Goal: Navigation & Orientation: Find specific page/section

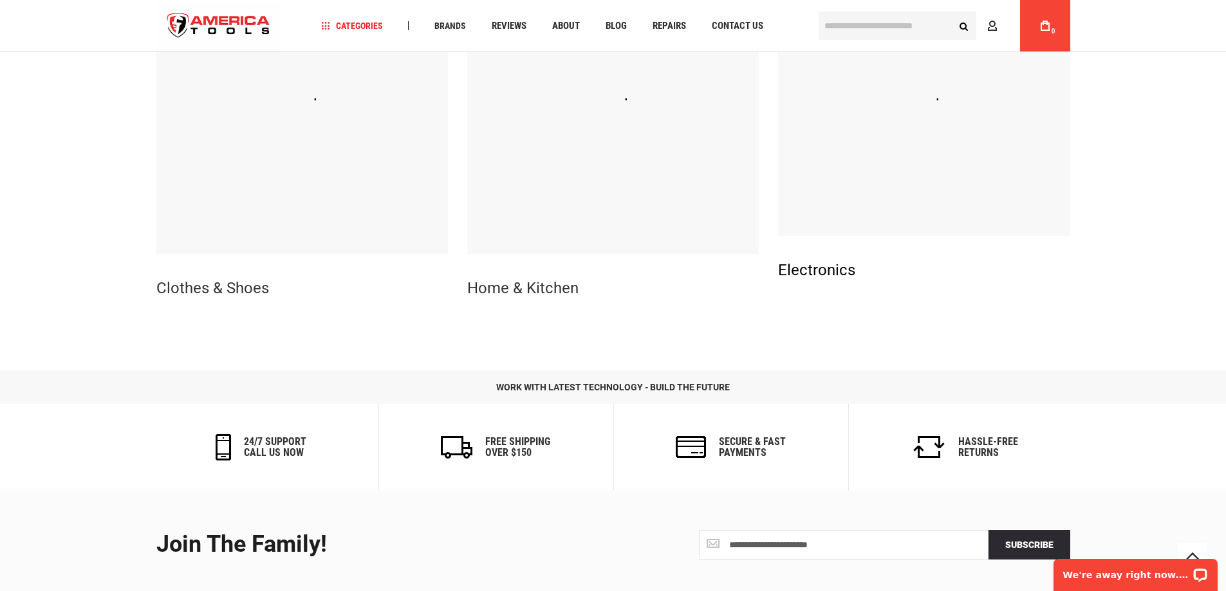
click at [824, 265] on link "Electronics" at bounding box center [816, 270] width 77 height 18
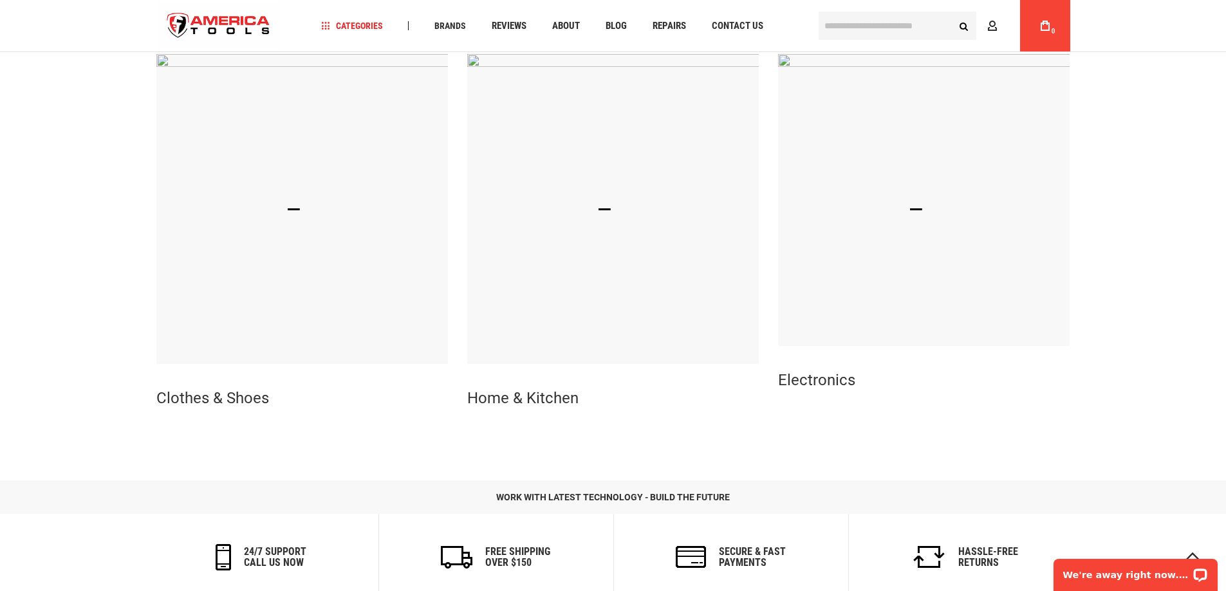
scroll to position [322, 0]
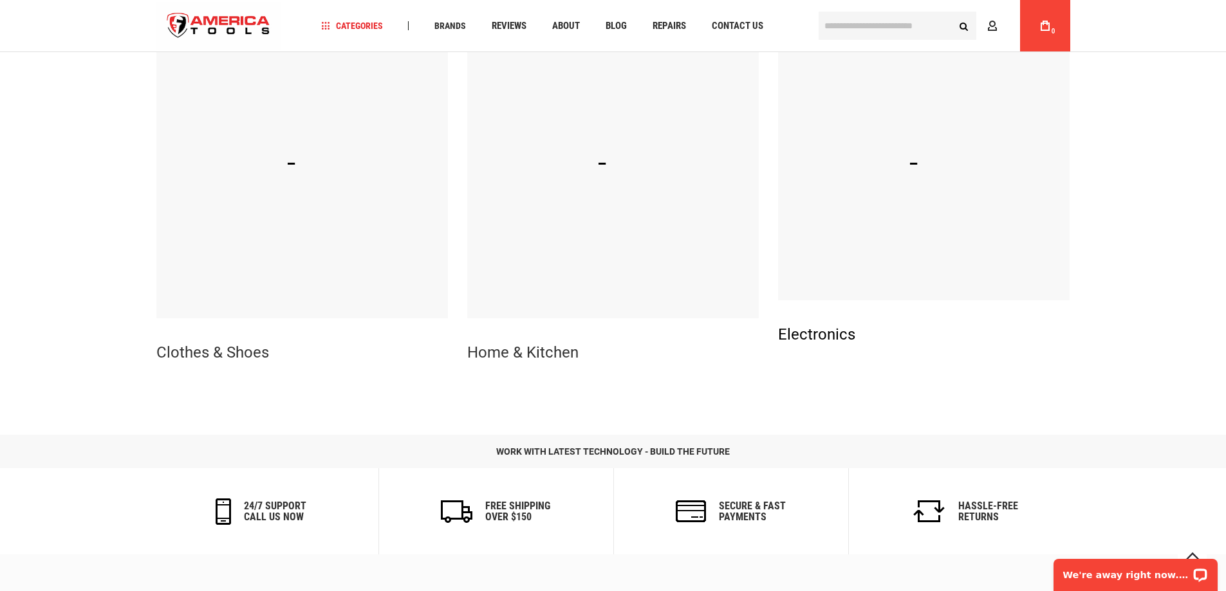
click at [839, 344] on link "Electronics" at bounding box center [816, 335] width 77 height 18
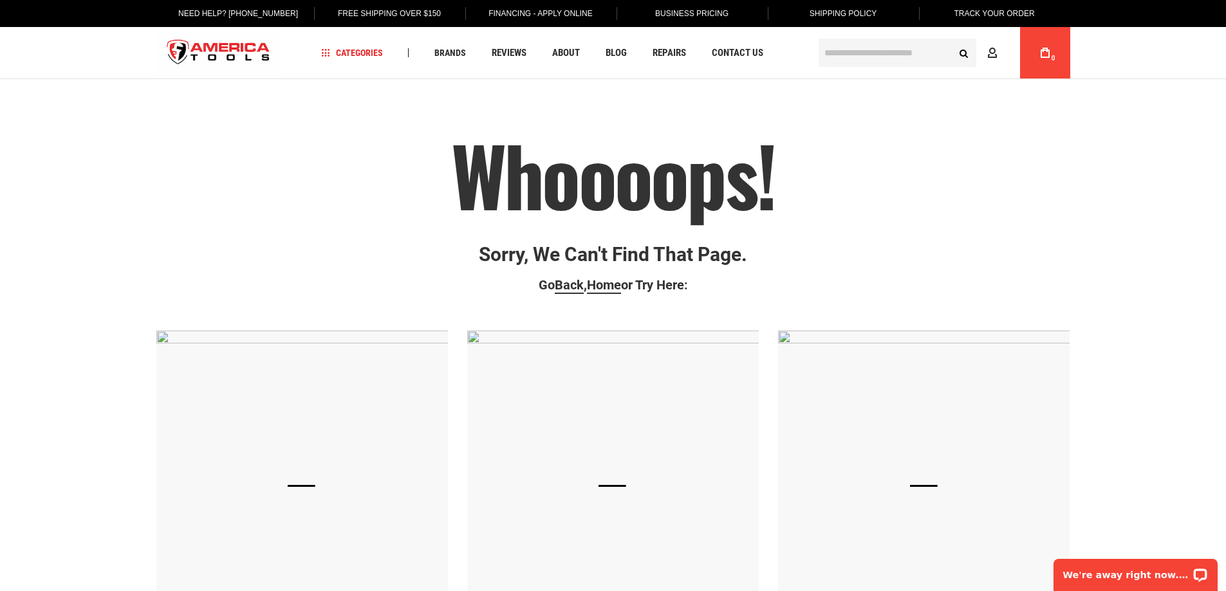
click at [839, 344] on img at bounding box center [923, 486] width 291 height 310
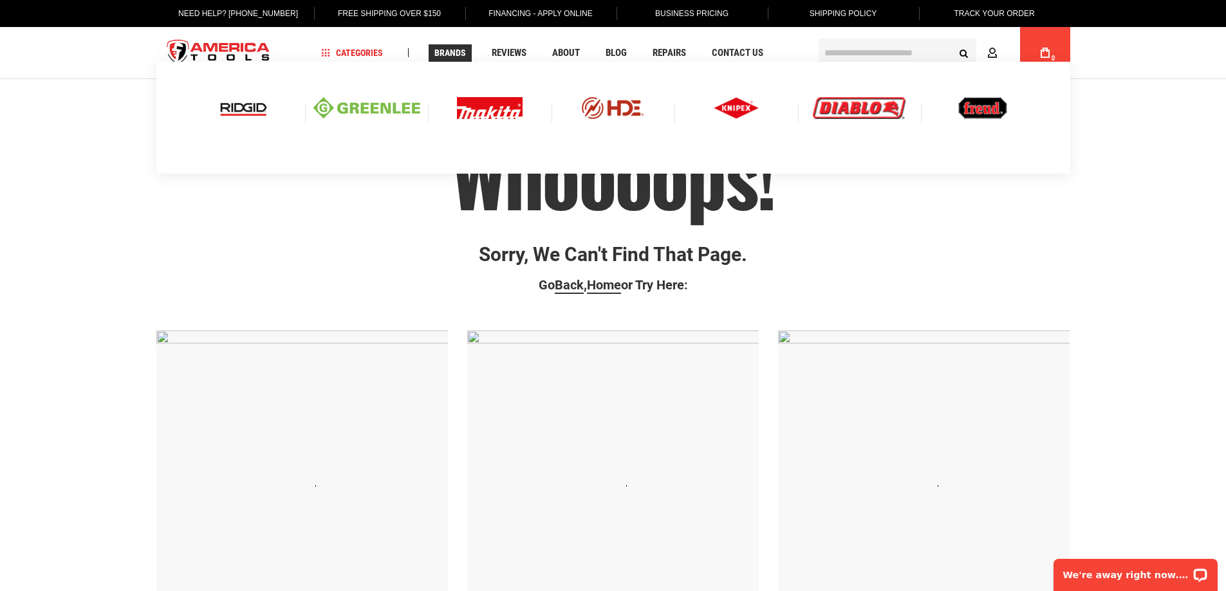
click at [254, 104] on img at bounding box center [243, 108] width 53 height 22
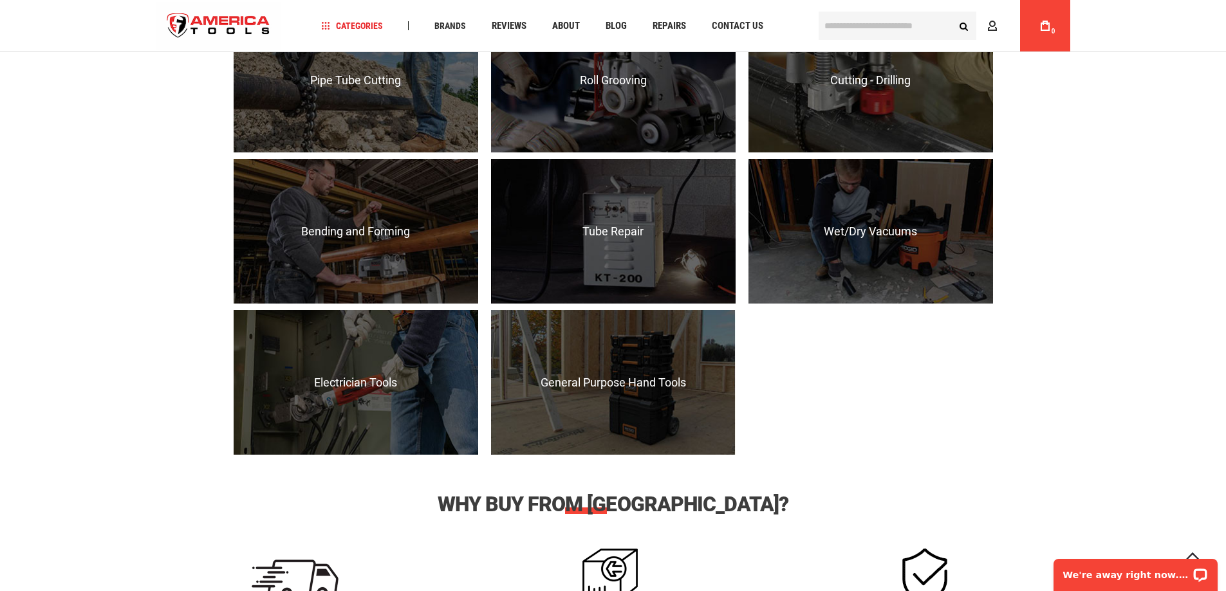
scroll to position [1223, 0]
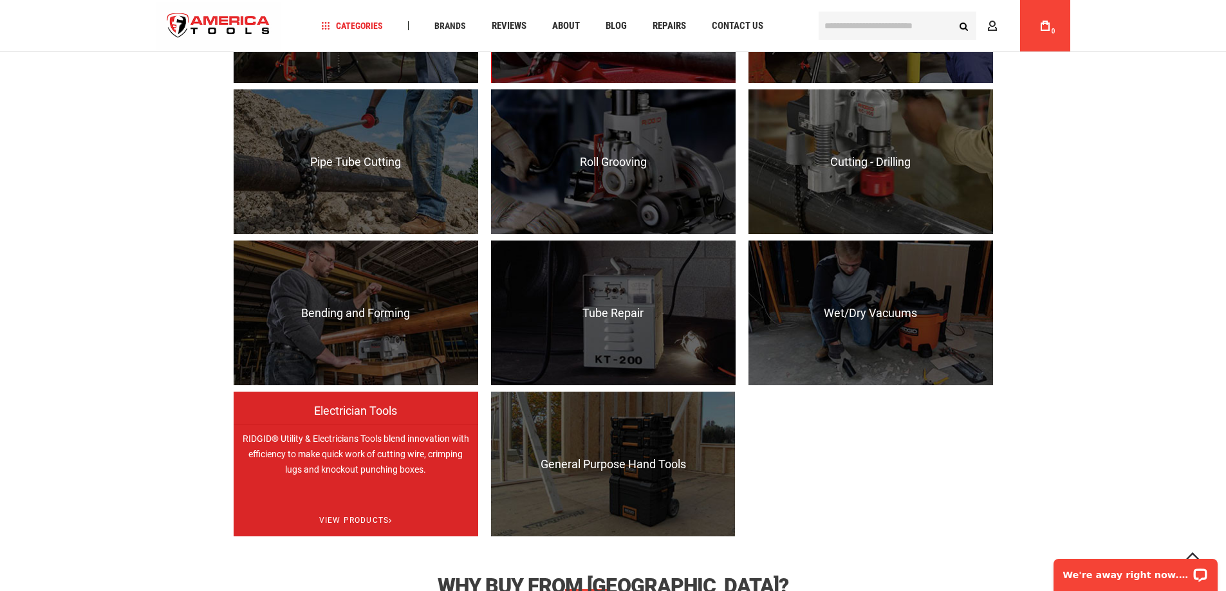
click at [322, 429] on p "RIDGID® Utility & Electricians Tools blend innovation with efficiency to make q…" at bounding box center [356, 496] width 245 height 145
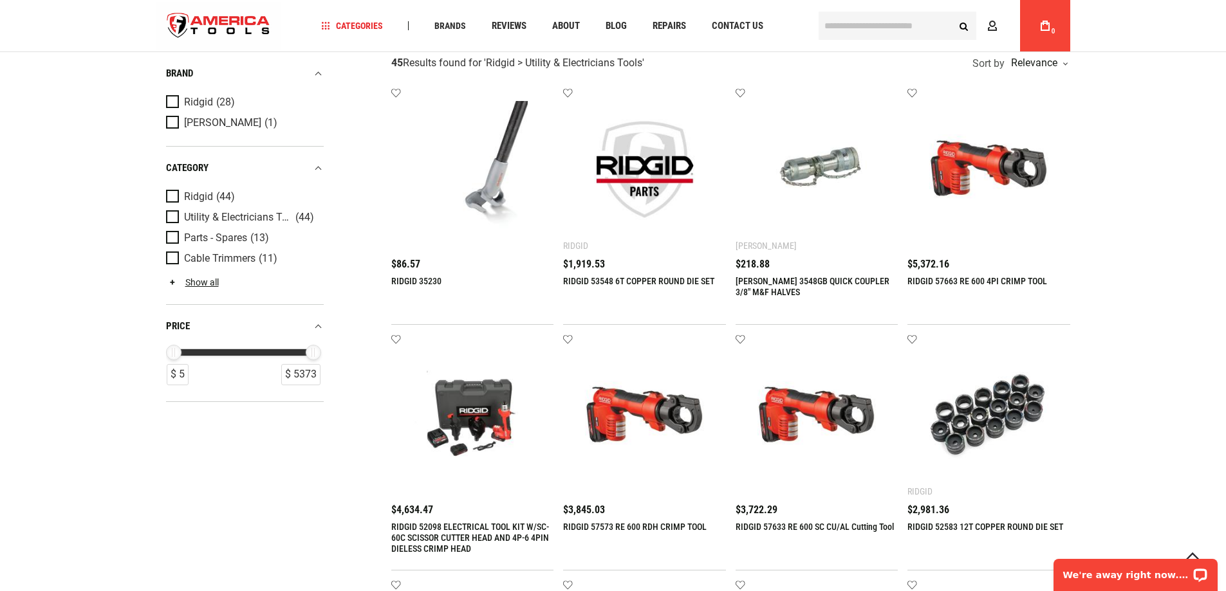
scroll to position [322, 0]
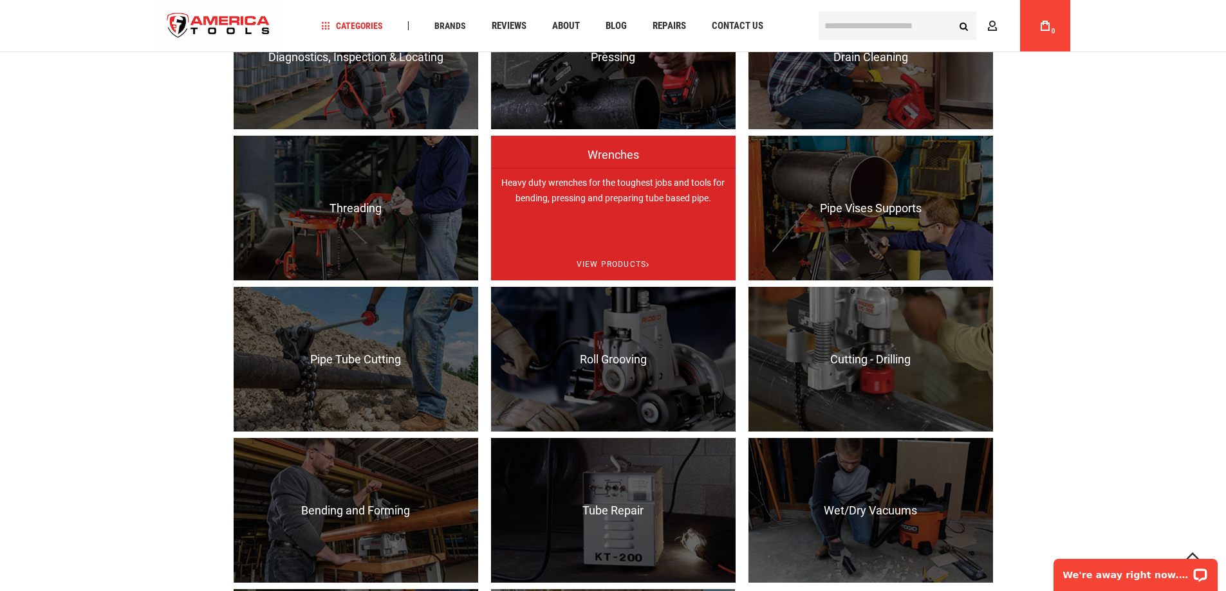
scroll to position [1030, 0]
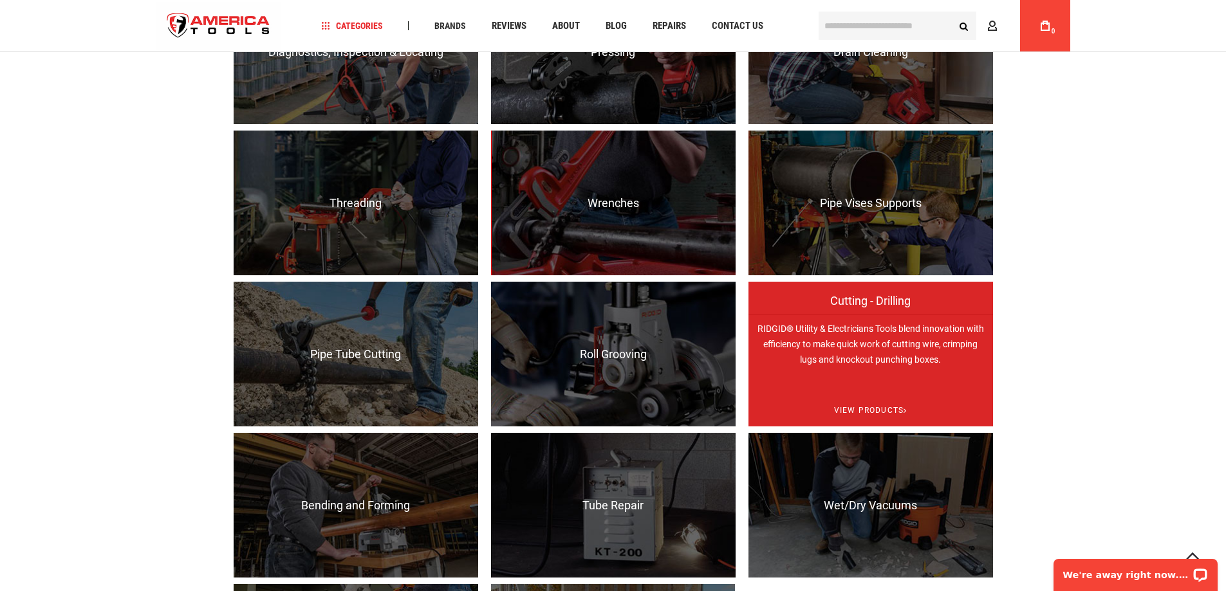
click at [862, 351] on p "RIDGID® Utility & Electricians Tools blend innovation with efficiency to make q…" at bounding box center [870, 386] width 245 height 145
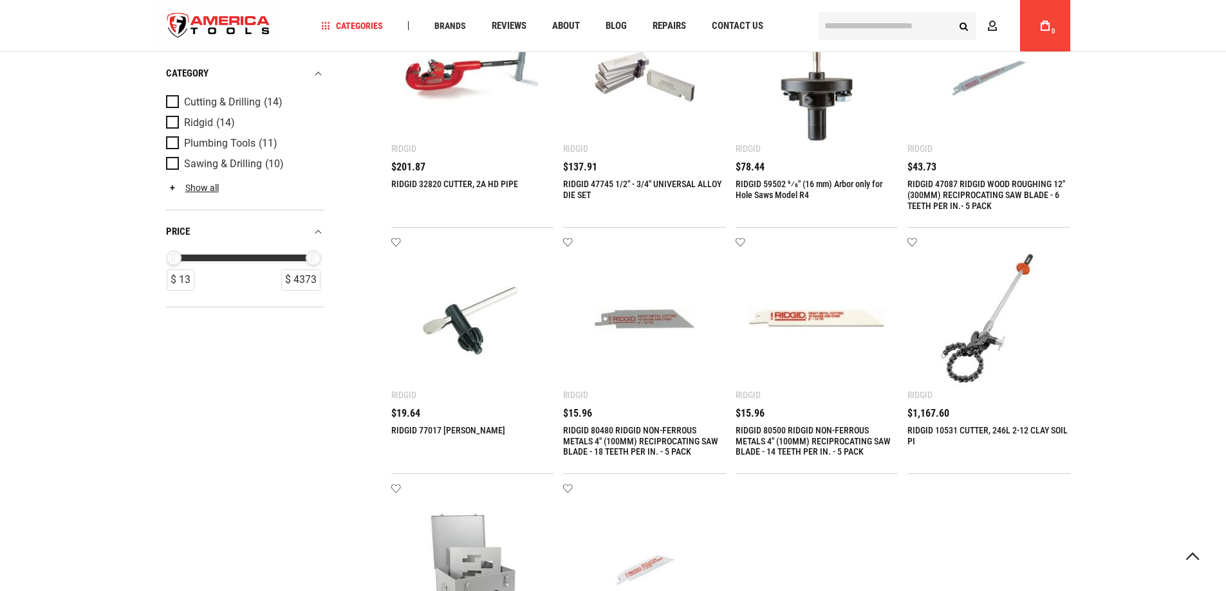
scroll to position [643, 0]
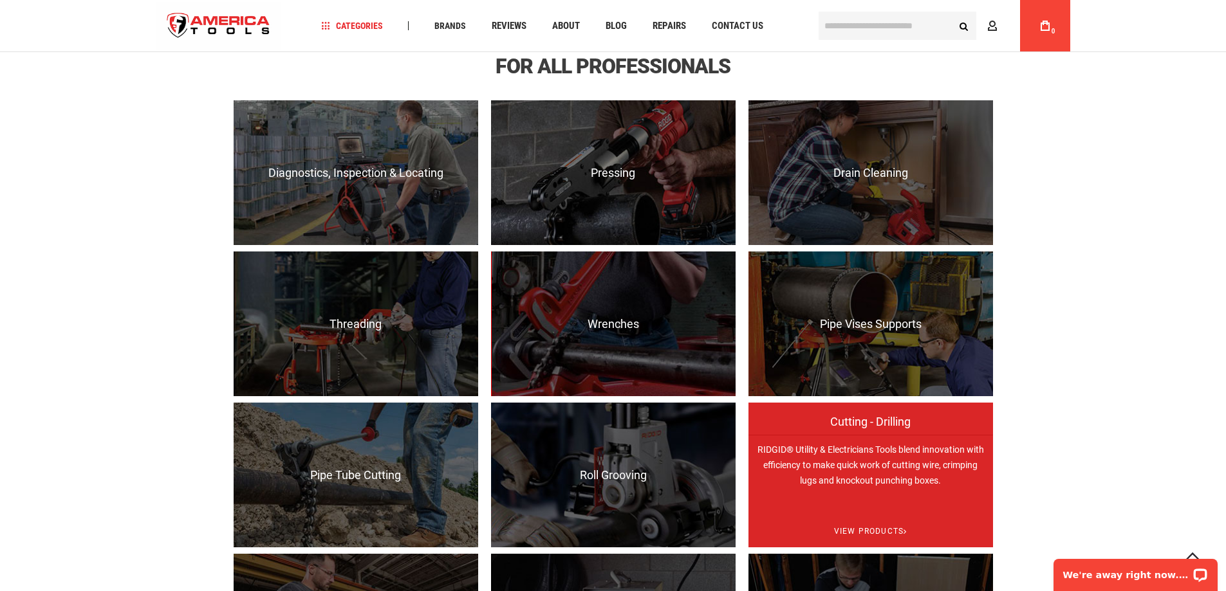
scroll to position [902, 0]
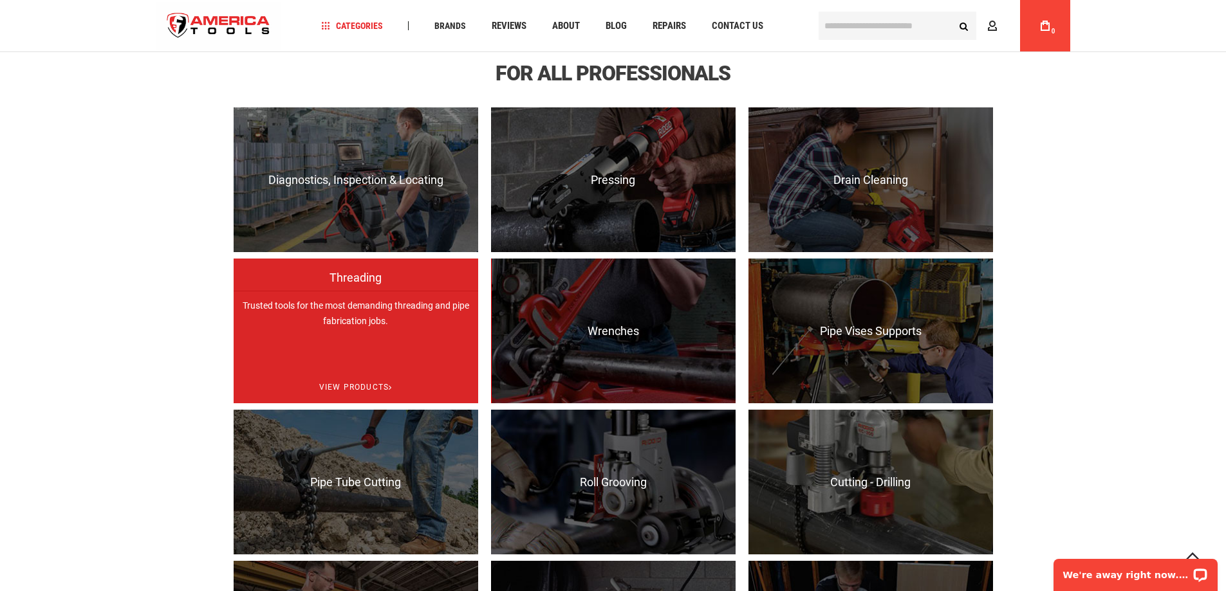
click at [430, 354] on p "Trusted tools for the most demanding threading and pipe fabrication jobs." at bounding box center [356, 363] width 245 height 145
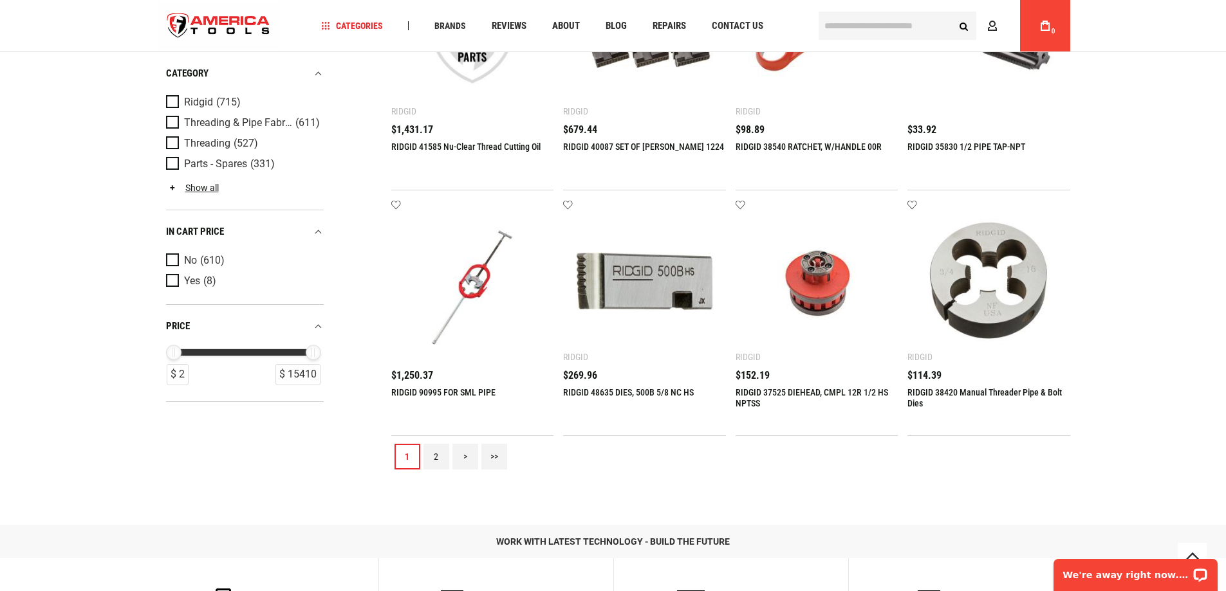
scroll to position [1416, 0]
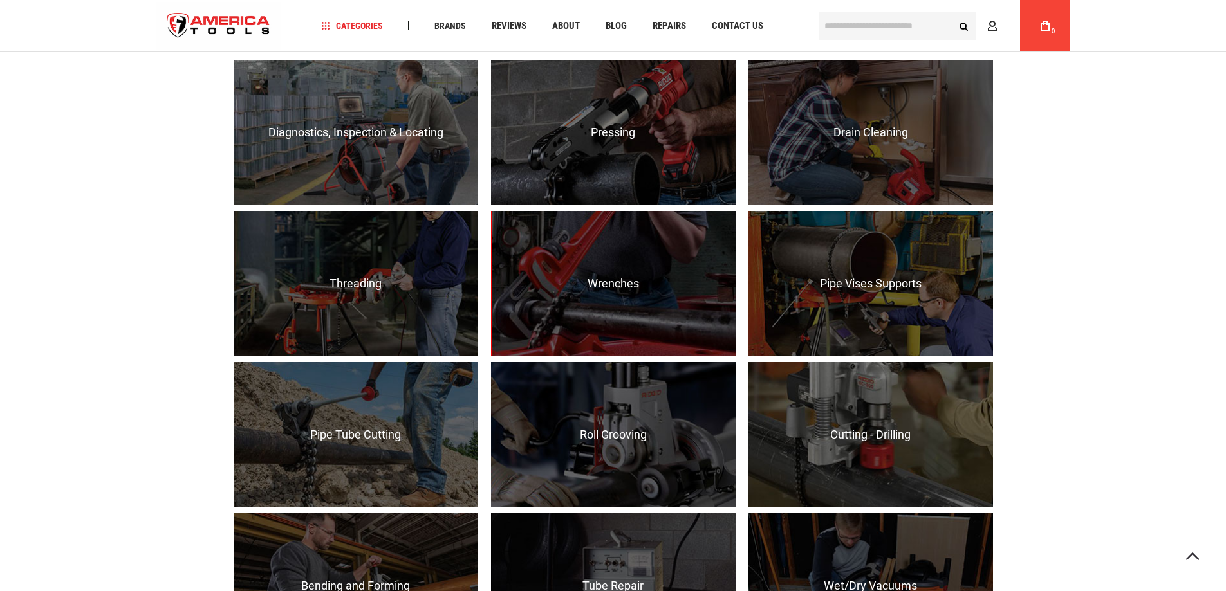
scroll to position [931, 0]
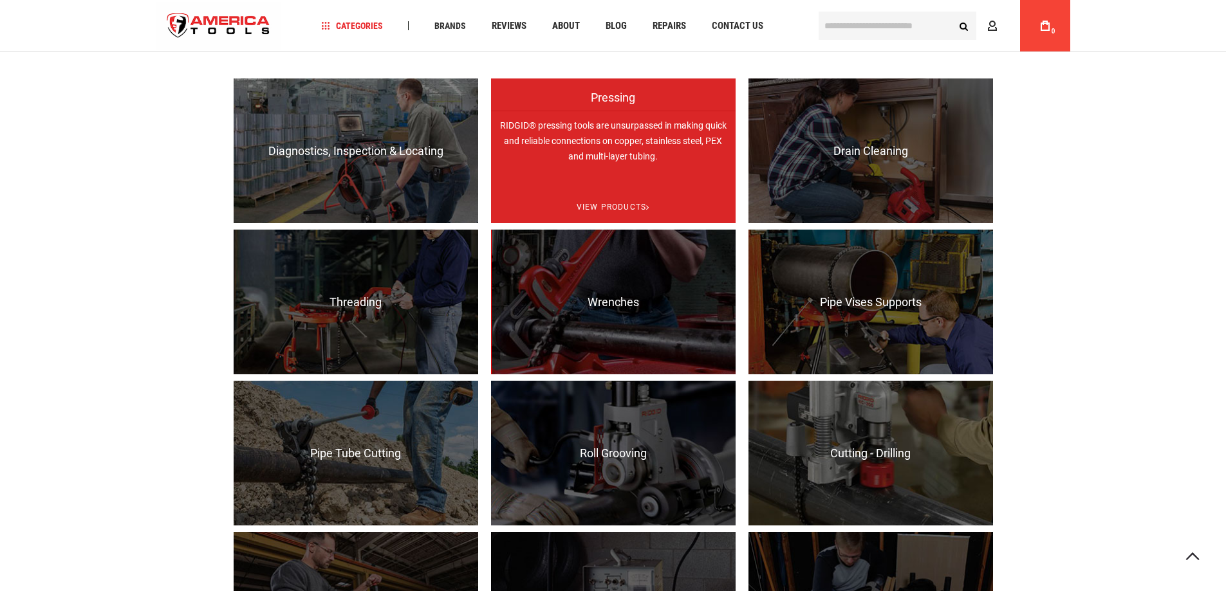
click at [593, 149] on p "RIDGID® pressing tools are unsurpassed in making quick and reliable connections…" at bounding box center [613, 183] width 245 height 145
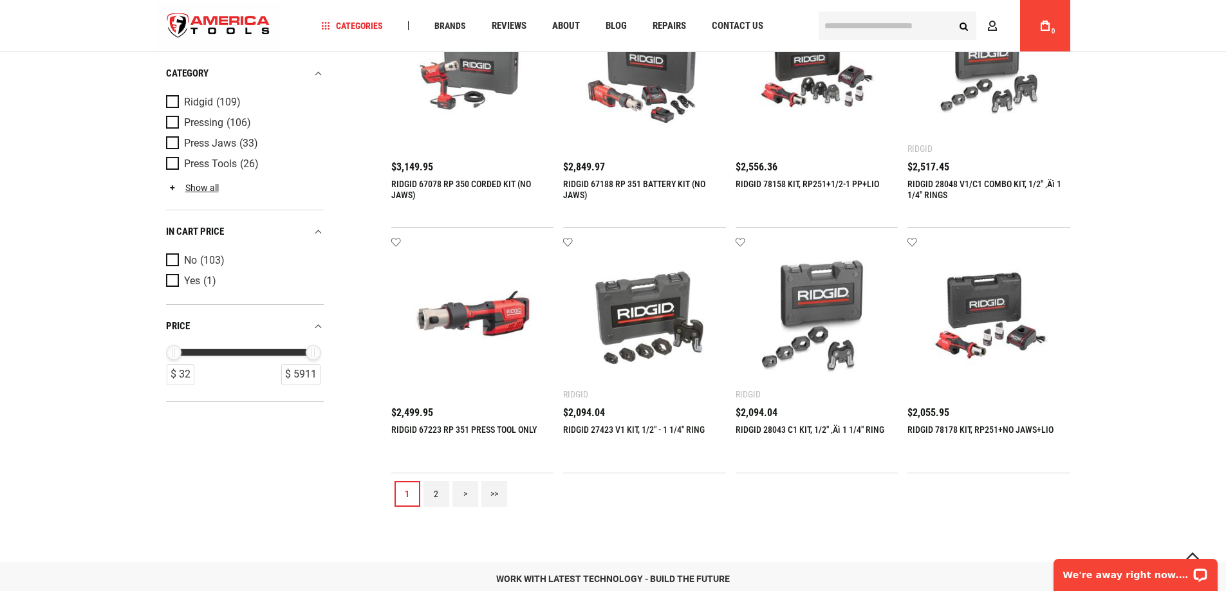
scroll to position [1351, 0]
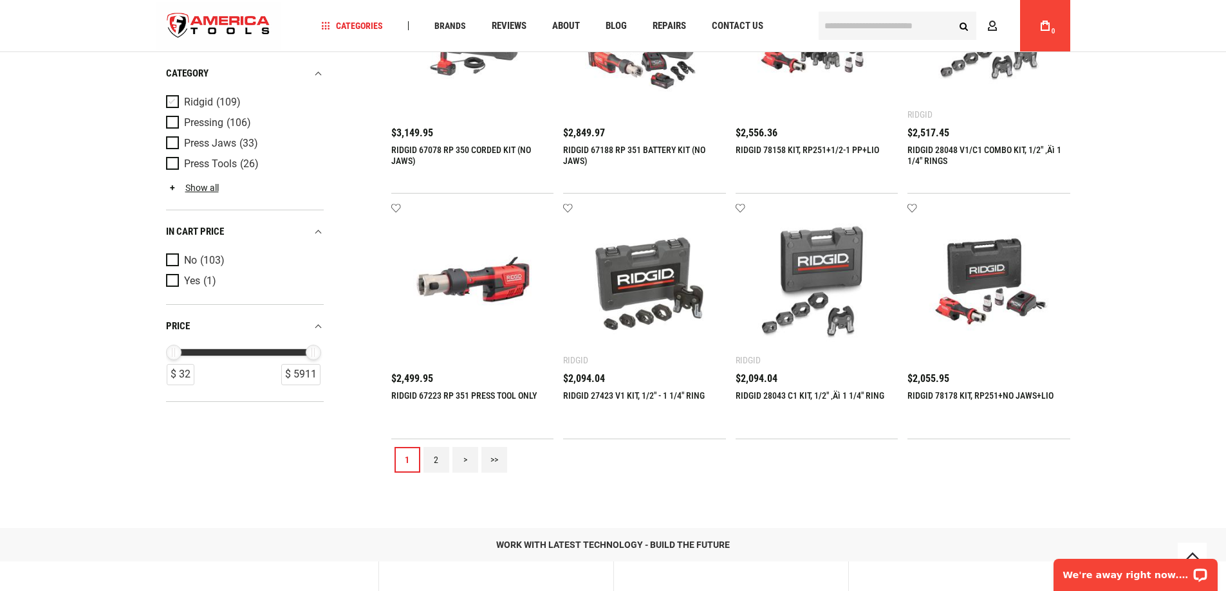
click at [176, 102] on span "Product Filters" at bounding box center [175, 102] width 18 height 14
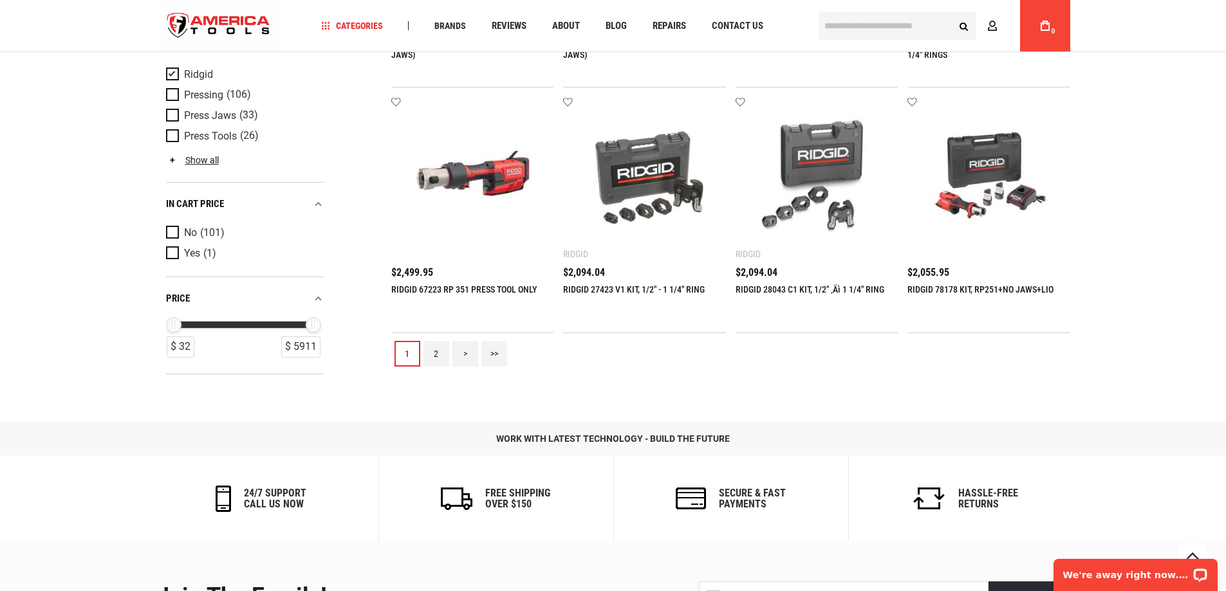
scroll to position [1450, 0]
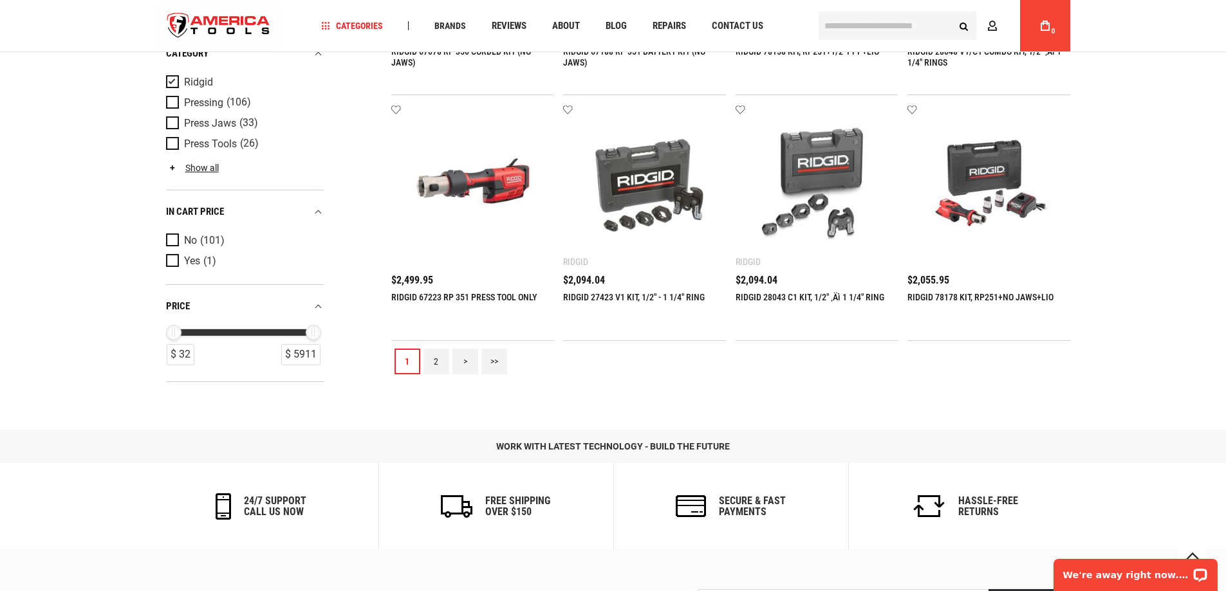
click at [441, 364] on link "2" at bounding box center [436, 362] width 26 height 26
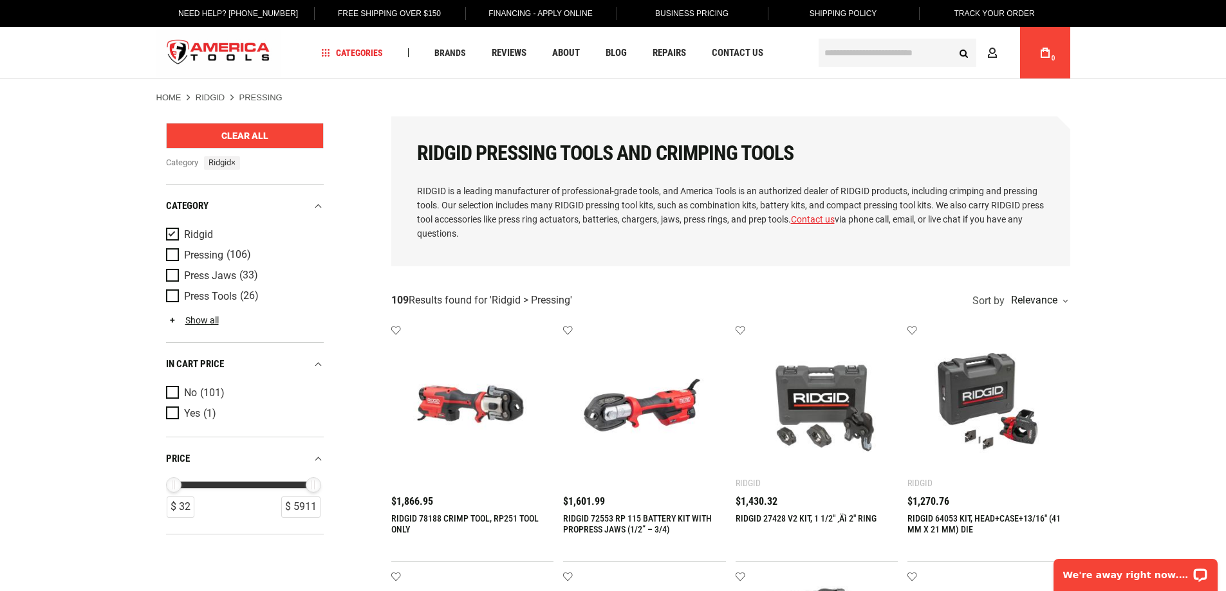
click at [214, 127] on button "Clear All" at bounding box center [245, 136] width 158 height 26
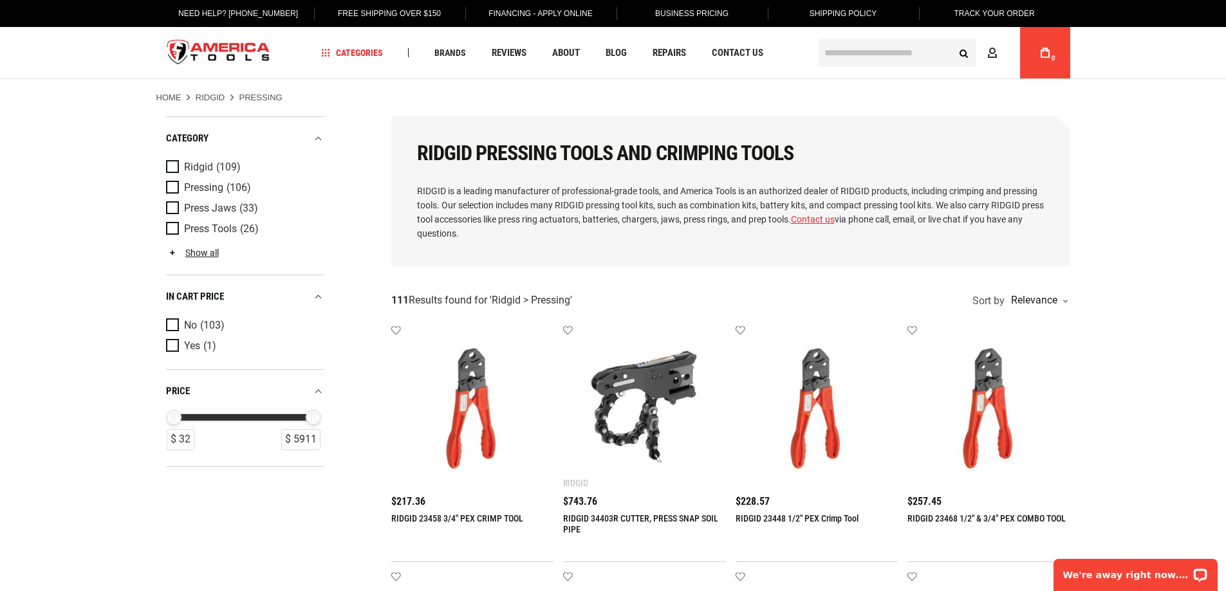
click at [213, 92] on link "Ridgid" at bounding box center [211, 98] width 30 height 12
